Goal: Communication & Community: Answer question/provide support

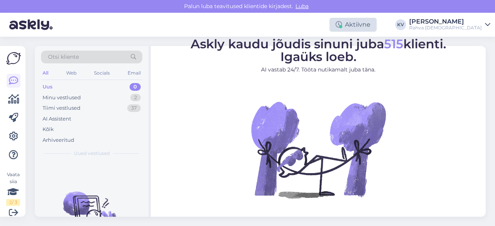
click at [377, 27] on div "Aktiivne" at bounding box center [352, 25] width 47 height 14
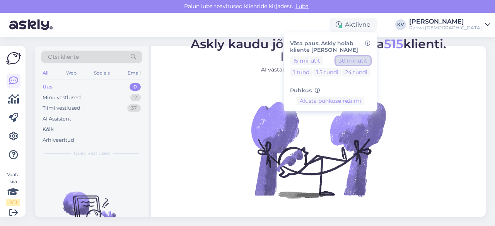
click at [365, 58] on button "30 minutit" at bounding box center [353, 60] width 35 height 9
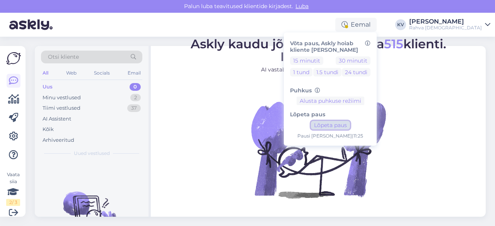
click at [350, 126] on button "Lõpeta paus" at bounding box center [330, 125] width 39 height 9
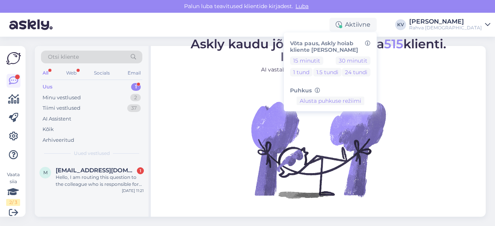
click at [77, 89] on div "Uus 1" at bounding box center [91, 87] width 101 height 11
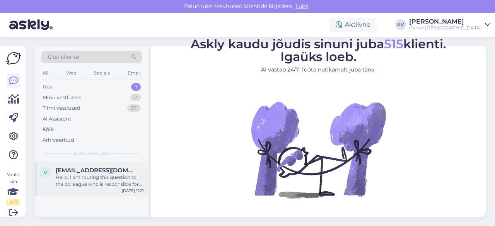
click at [67, 193] on div "m [EMAIL_ADDRESS][DOMAIN_NAME] Hello, I am routing this question to the colleag…" at bounding box center [92, 179] width 114 height 35
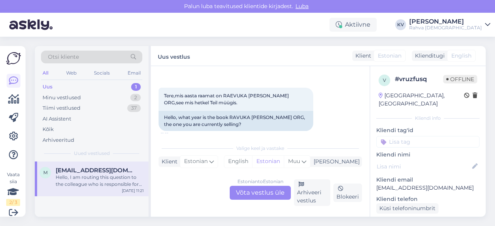
scroll to position [39, 0]
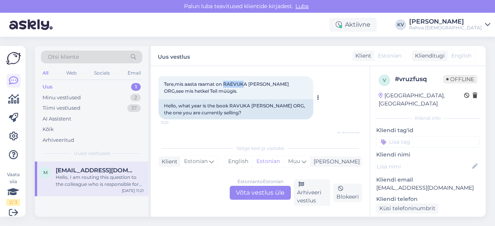
drag, startPoint x: 224, startPoint y: 85, endPoint x: 247, endPoint y: 80, distance: 23.6
click at [244, 80] on div "Tere,mis aasta raamat on RAEVUKA [PERSON_NAME] ORG,see mis hetkel Teil müügis. …" at bounding box center [235, 87] width 155 height 23
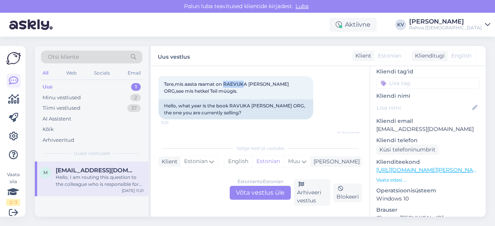
scroll to position [77, 0]
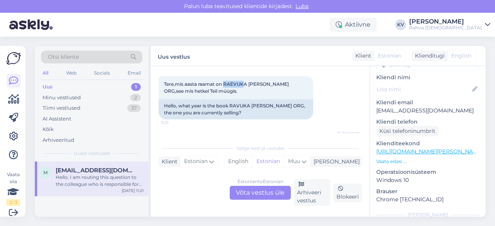
click at [420, 148] on link "[URL][DOMAIN_NAME][PERSON_NAME]" at bounding box center [429, 151] width 107 height 7
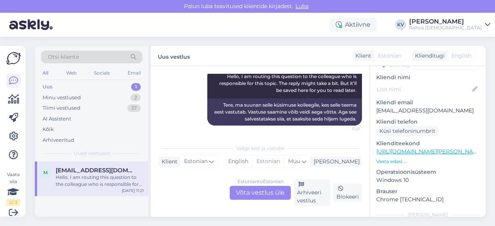
scroll to position [107, 0]
click at [247, 191] on div "Estonian to Estonian Võta vestlus üle" at bounding box center [260, 193] width 61 height 14
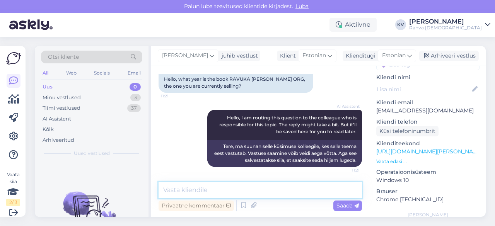
click at [251, 190] on textarea at bounding box center [259, 190] width 203 height 16
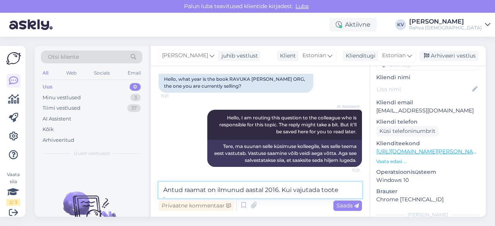
scroll to position [75, 0]
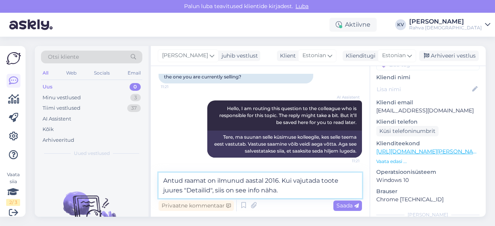
type textarea "Antud raamat on ilmunud aastal 2016. Kui vajutada toote juures "Detailid", siis…"
paste textarea
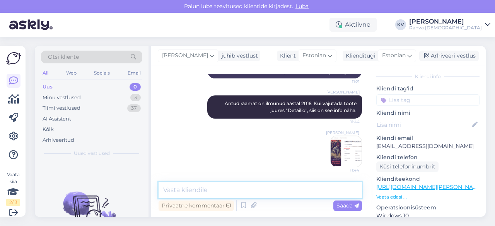
scroll to position [0, 0]
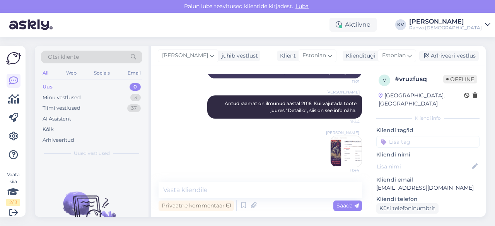
click at [412, 136] on input at bounding box center [427, 142] width 103 height 12
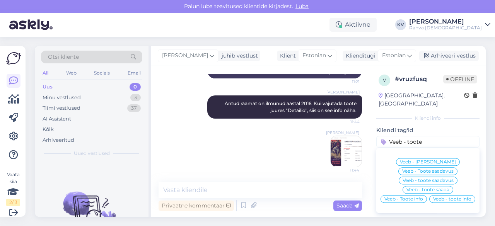
type input "Veeb - toote"
click at [423, 197] on span "Veeb - Toote info" at bounding box center [403, 199] width 39 height 5
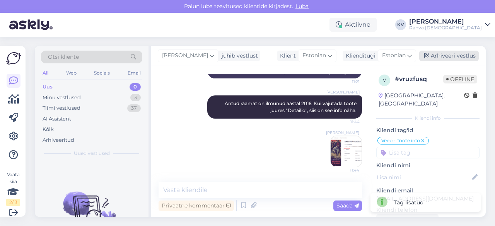
click at [462, 55] on div "Arhiveeri vestlus" at bounding box center [449, 56] width 60 height 10
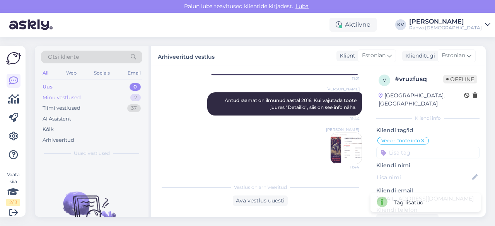
click at [79, 101] on div "Minu vestlused 2" at bounding box center [91, 97] width 101 height 11
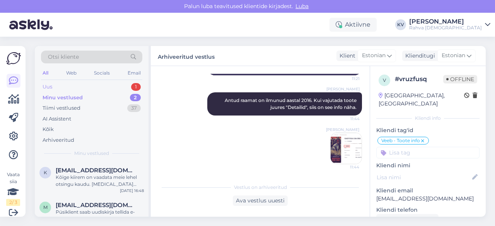
click at [85, 87] on div "Uus 1" at bounding box center [91, 87] width 101 height 11
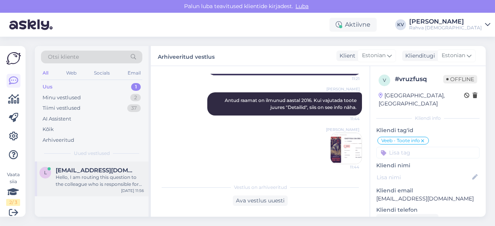
click at [86, 186] on div "Hello, I am routing this question to the colleague who is responsible for this …" at bounding box center [100, 181] width 88 height 14
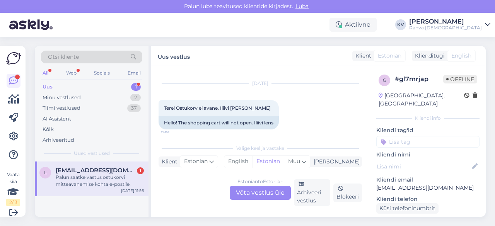
scroll to position [0, 0]
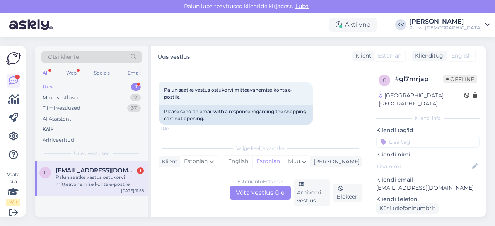
click at [256, 194] on div "Estonian to Estonian Võta vestlus üle" at bounding box center [260, 193] width 61 height 14
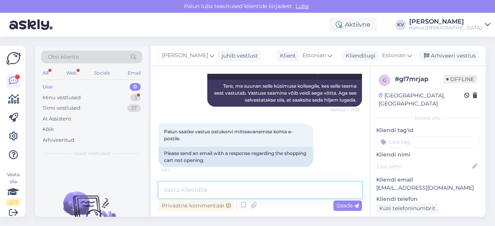
click at [231, 190] on textarea at bounding box center [259, 190] width 203 height 16
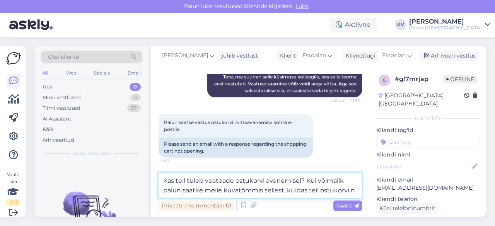
scroll to position [131, 0]
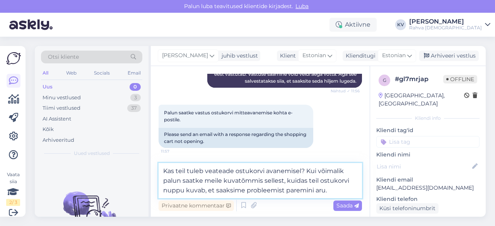
type textarea "Kas teil tuleb veateade ostukorvi avanemisel? Kui võimalik palun saatke meile k…"
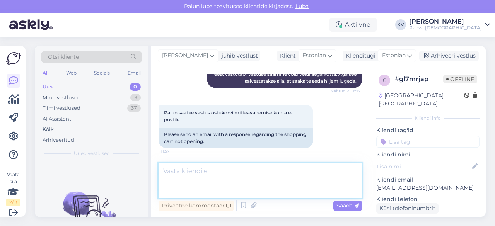
scroll to position [159, 0]
